Goal: Task Accomplishment & Management: Use online tool/utility

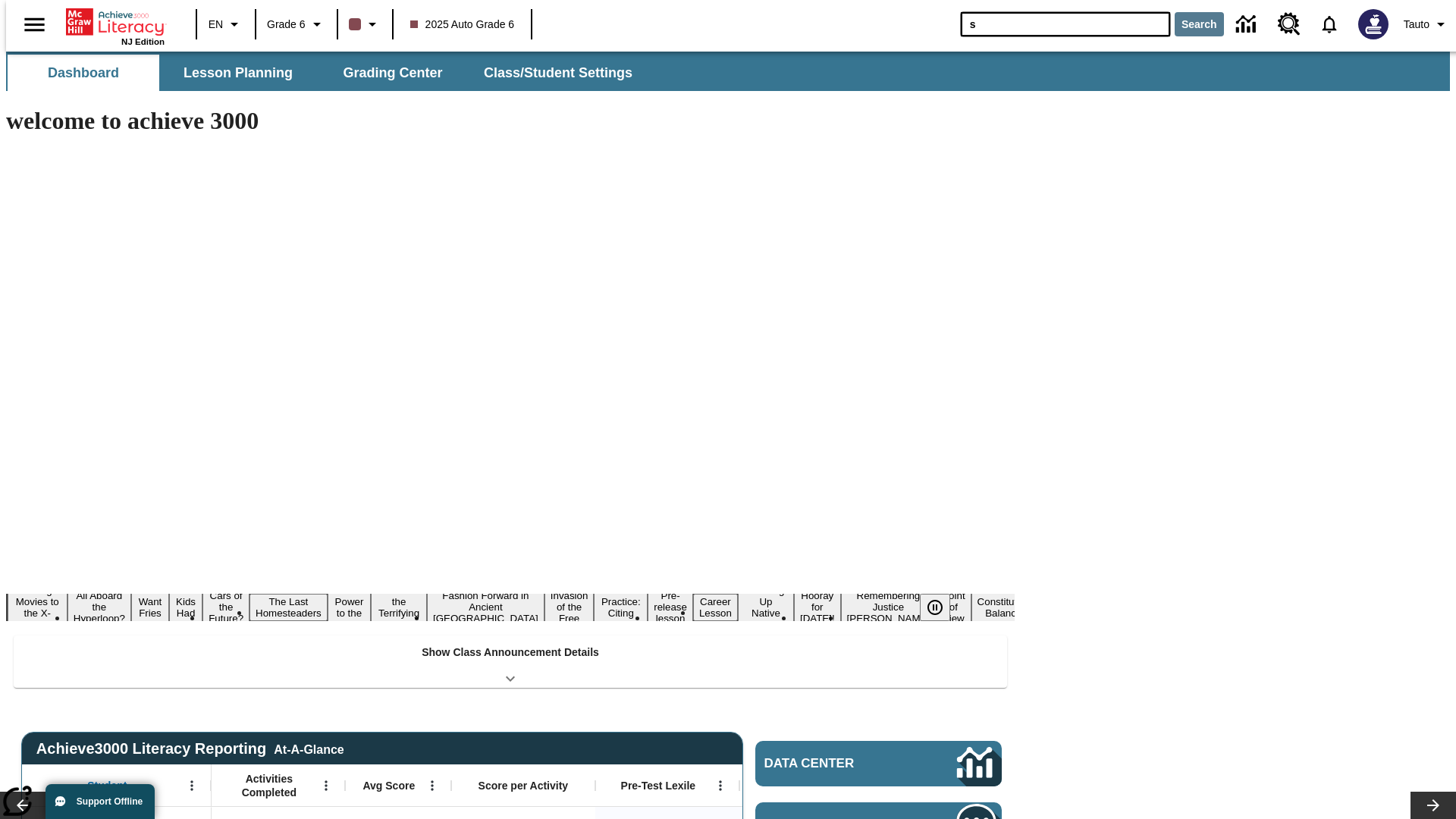
type input "s"
click at [1190, 24] on button "Search" at bounding box center [1199, 24] width 50 height 24
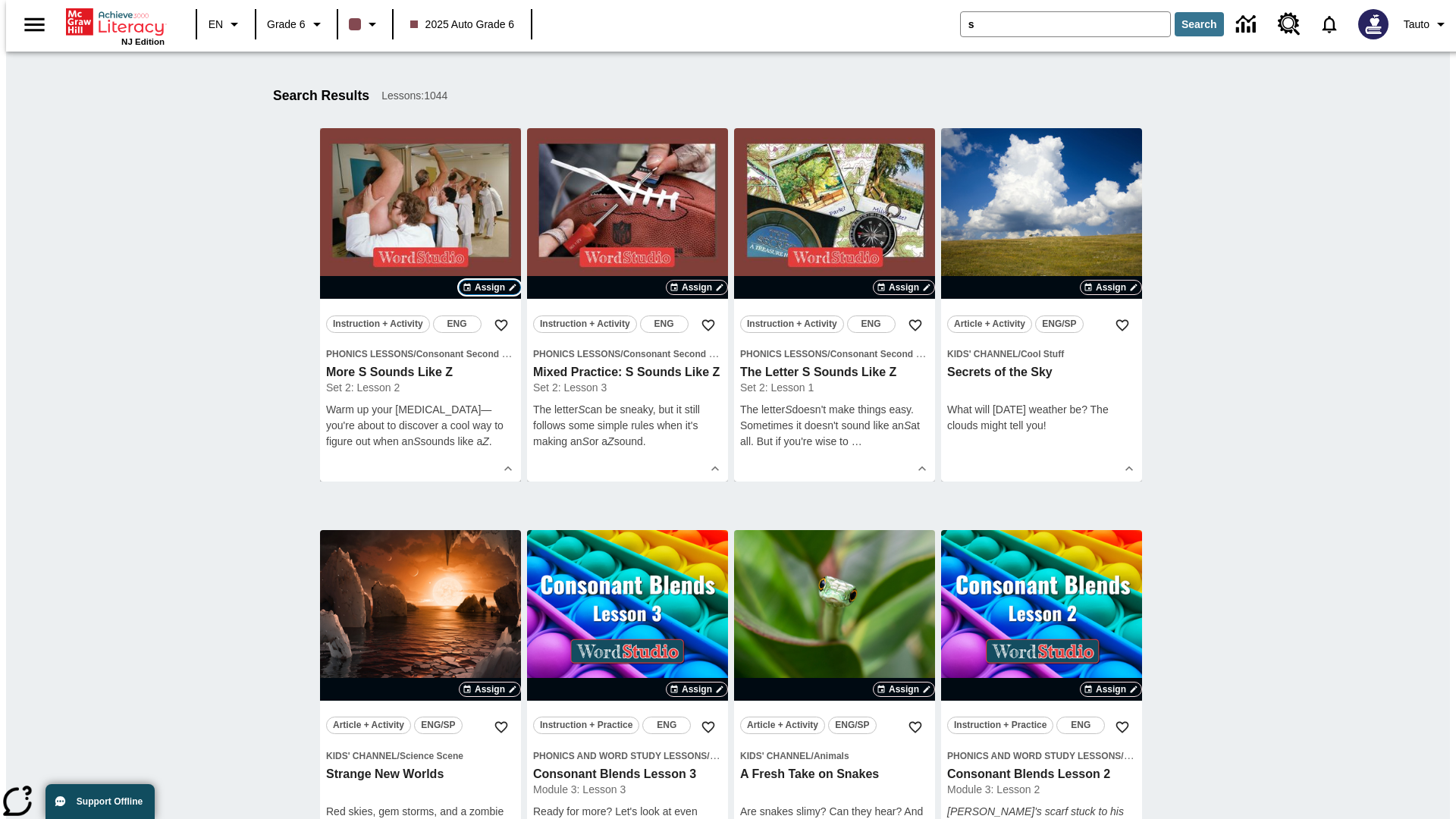
click at [490, 287] on span "Assign" at bounding box center [490, 287] width 31 height 13
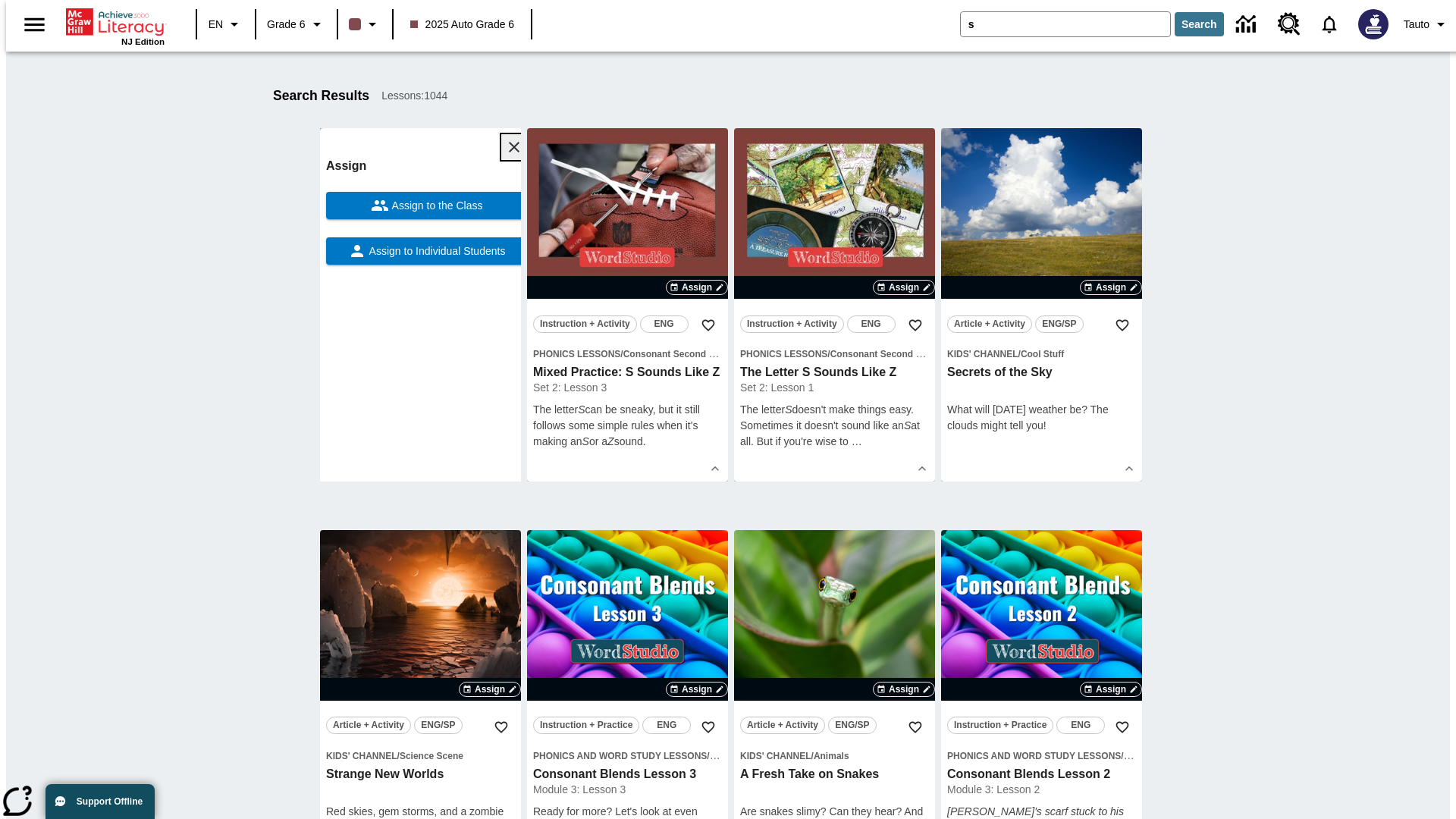
scroll to position [238, 0]
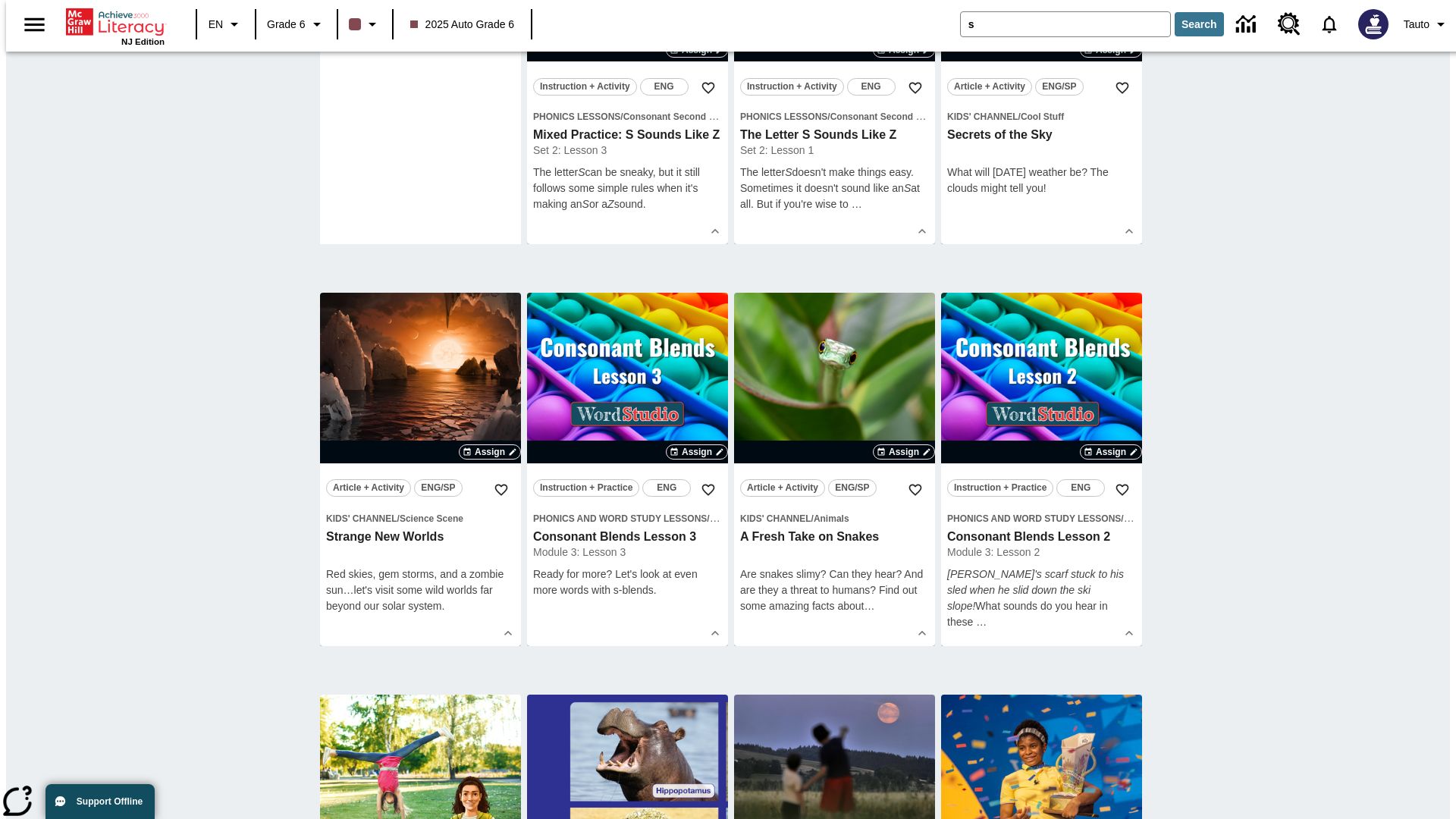
click at [420, 22] on span "Assign to Individual Students" at bounding box center [436, 13] width 139 height 16
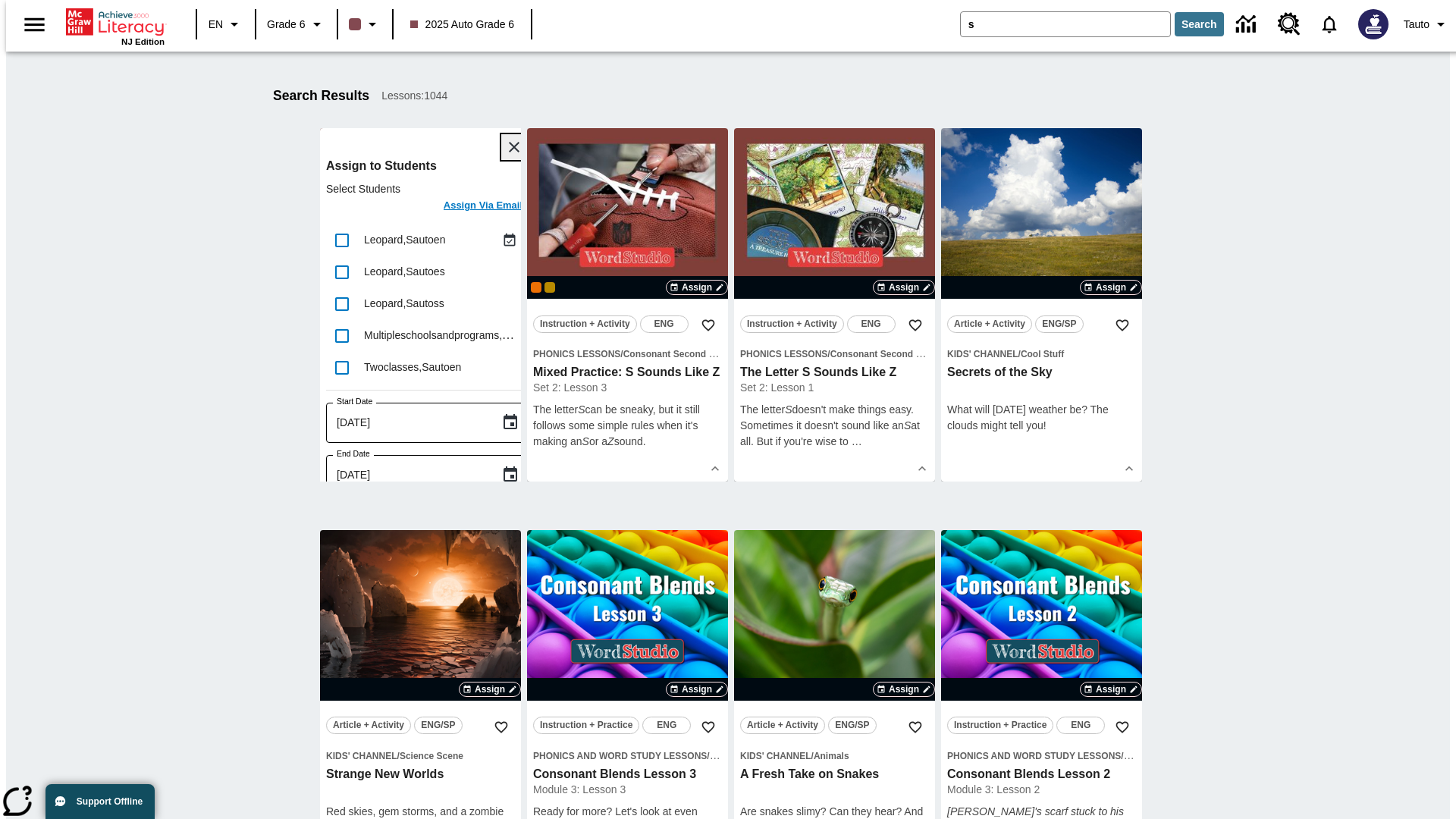
click at [509, 147] on icon "Close" at bounding box center [514, 147] width 11 height 10
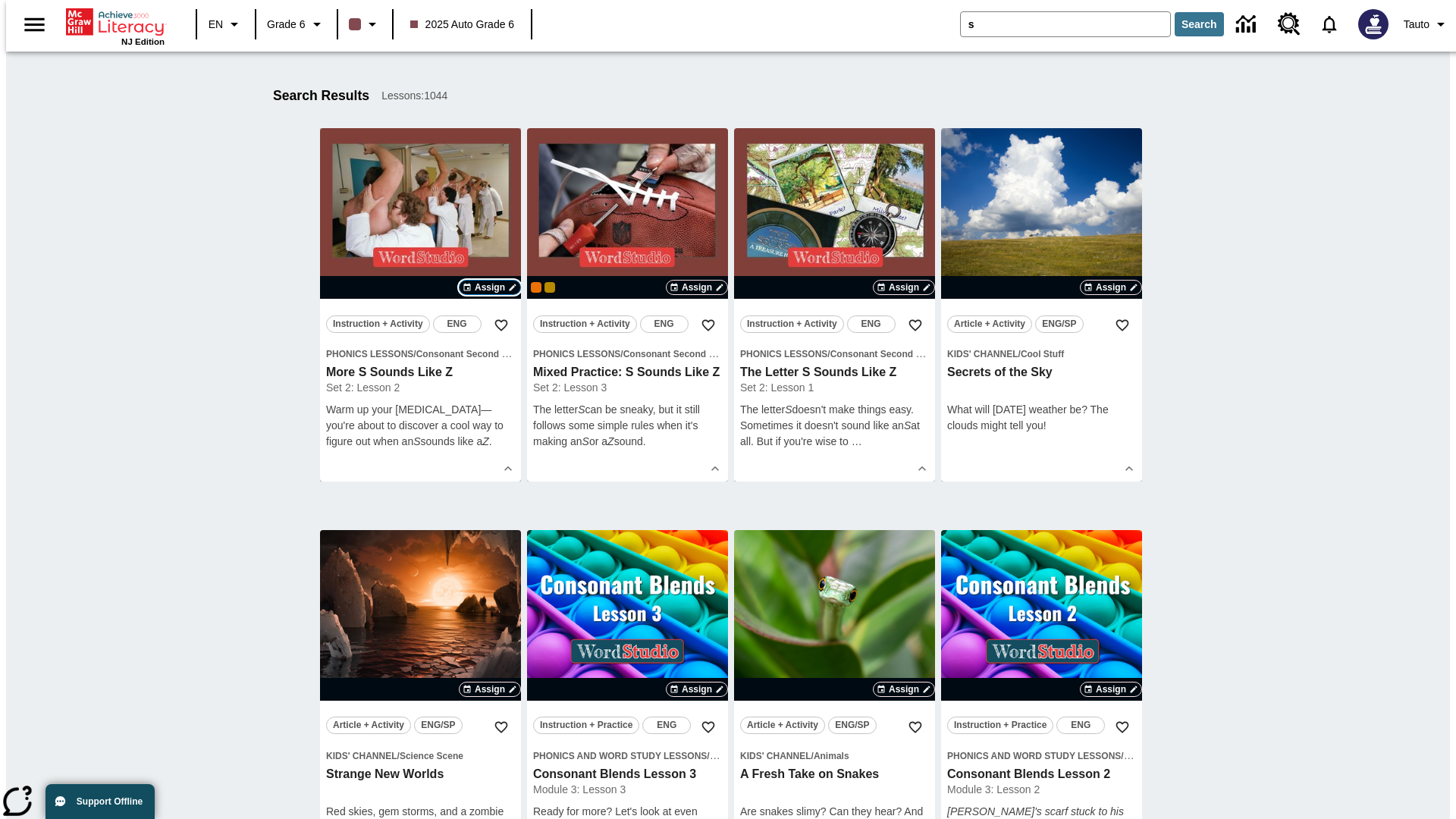
click at [490, 287] on span "Assign" at bounding box center [490, 287] width 31 height 13
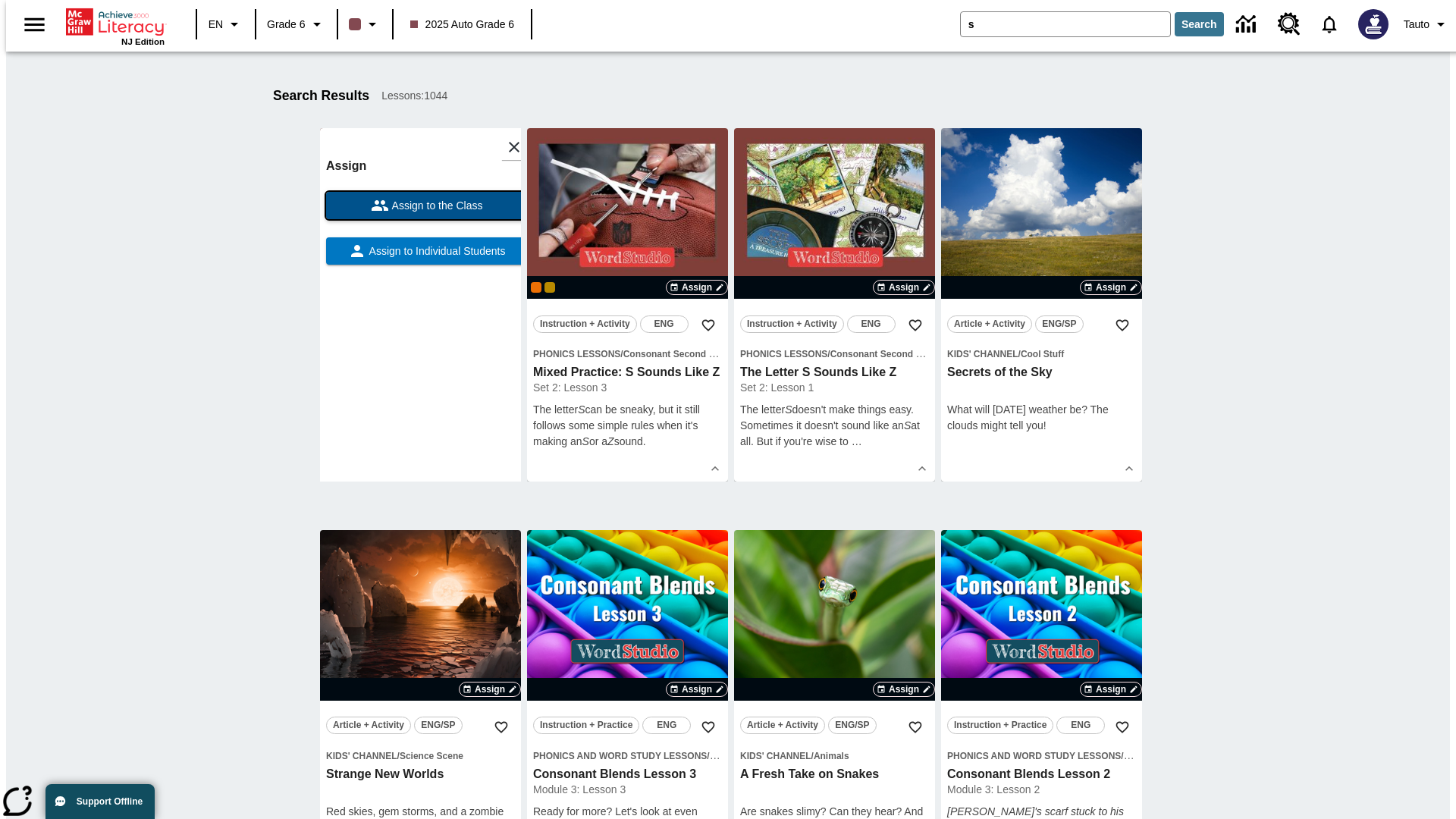
click at [420, 205] on span "Assign to the Class" at bounding box center [435, 205] width 94 height 16
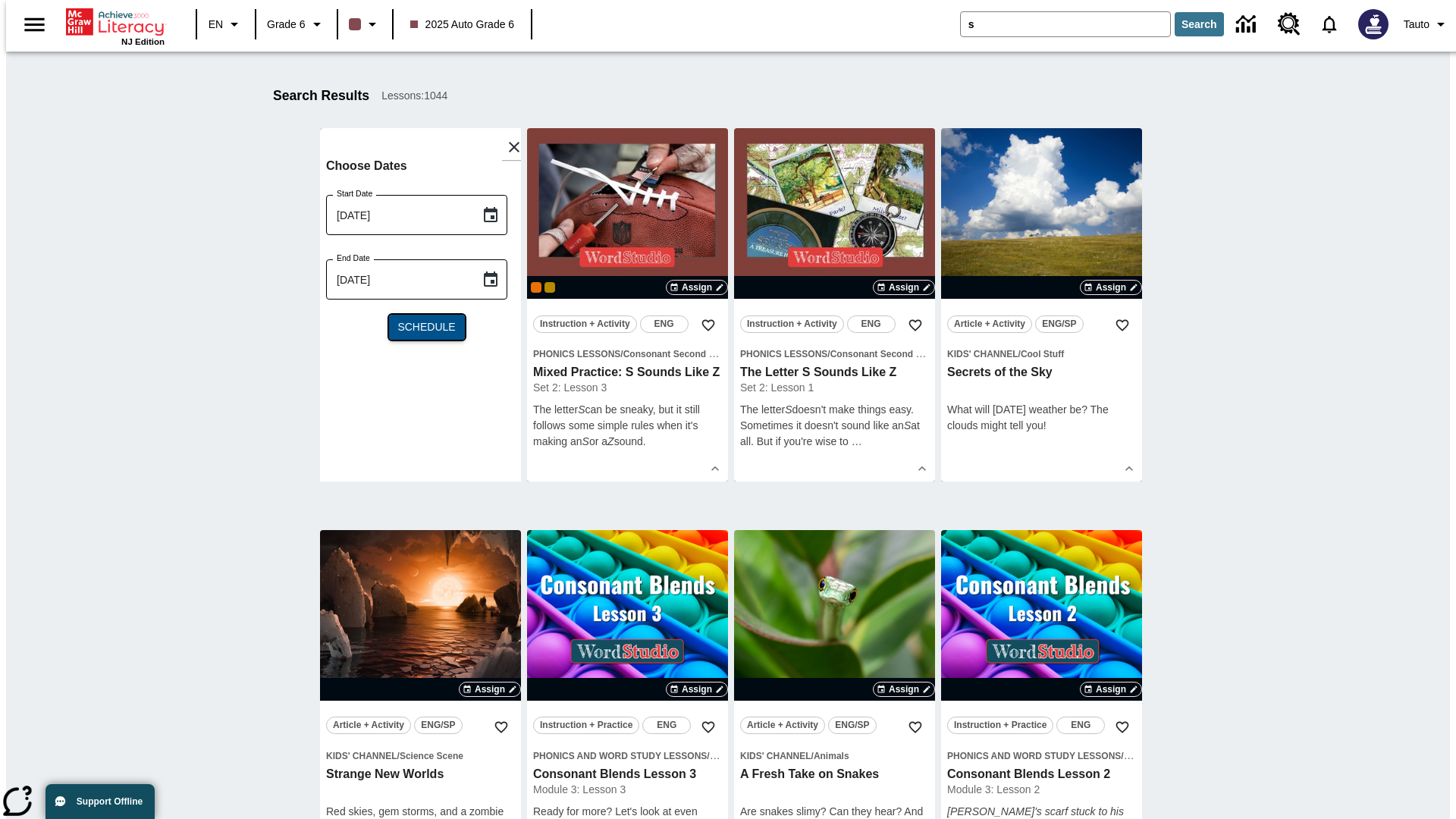
click at [420, 326] on span "Schedule" at bounding box center [426, 326] width 57 height 16
